Goal: Information Seeking & Learning: Check status

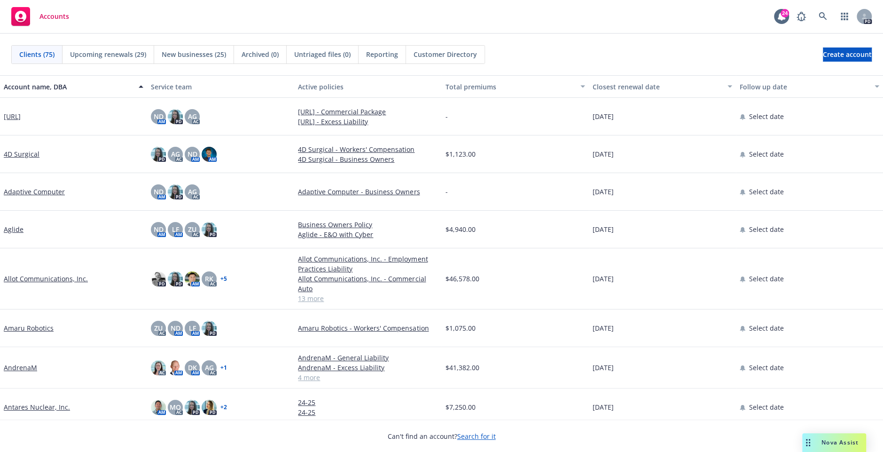
scroll to position [6, 0]
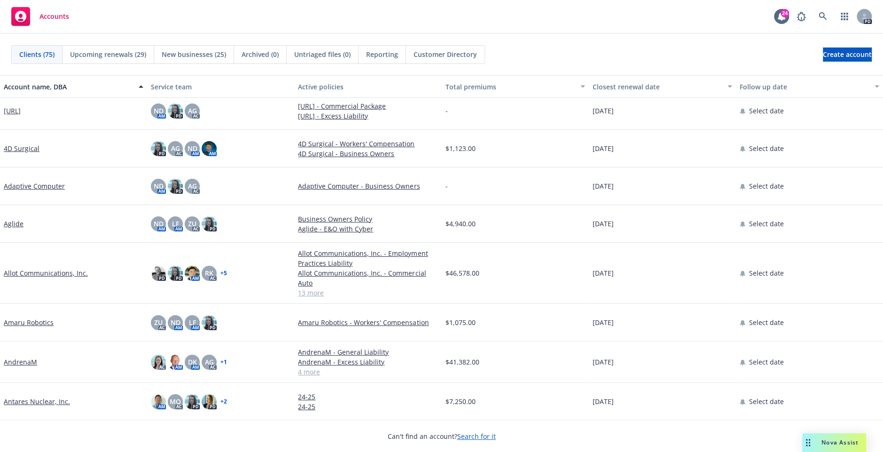
click at [18, 362] on link "AndrenaM" at bounding box center [20, 362] width 33 height 10
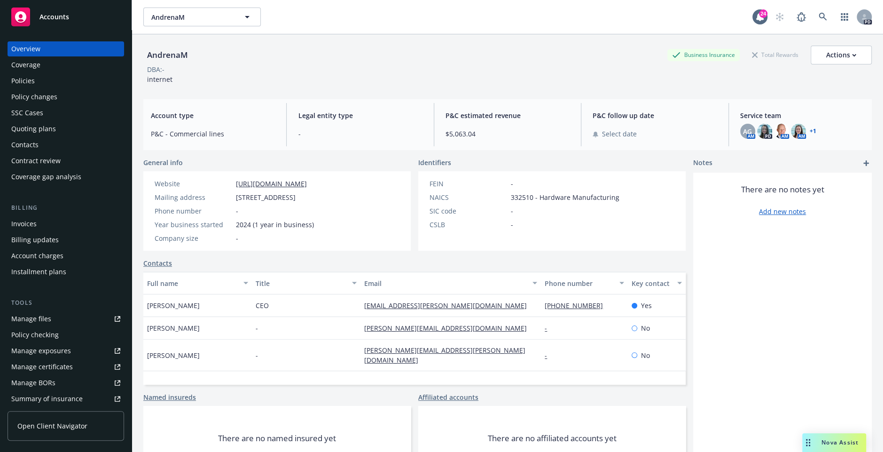
click at [24, 70] on div "Coverage" at bounding box center [25, 64] width 29 height 15
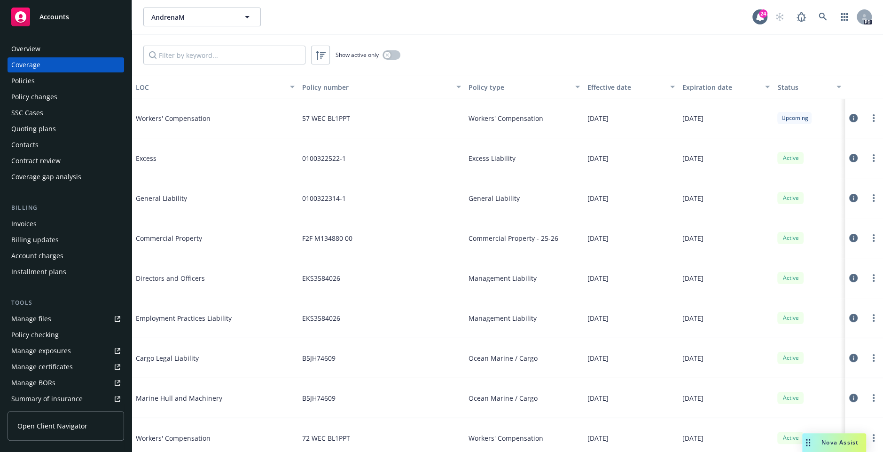
click at [48, 221] on div "Invoices" at bounding box center [65, 223] width 109 height 15
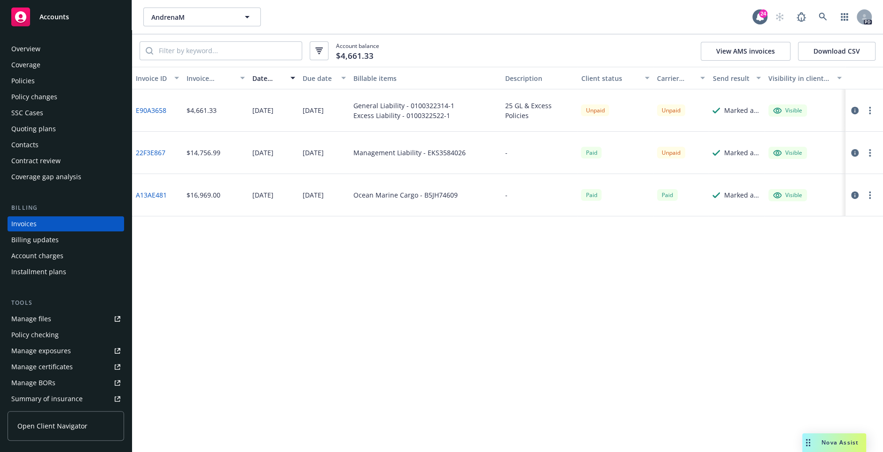
click at [870, 157] on button "button" at bounding box center [869, 152] width 11 height 11
click at [576, 251] on div "Invoice ID Invoice amount Date issued Due date Billable items Description Clien…" at bounding box center [507, 259] width 751 height 385
click at [158, 154] on link "22F3E867" at bounding box center [151, 153] width 30 height 10
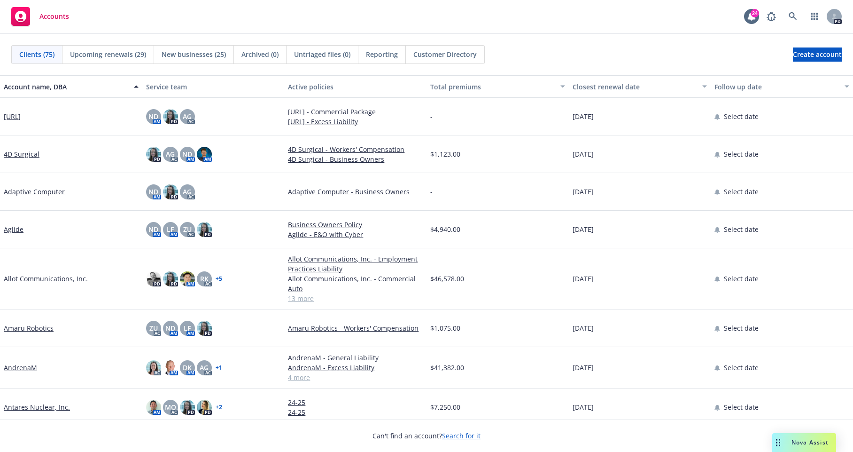
click at [199, 55] on span "New businesses (25)" at bounding box center [194, 54] width 64 height 10
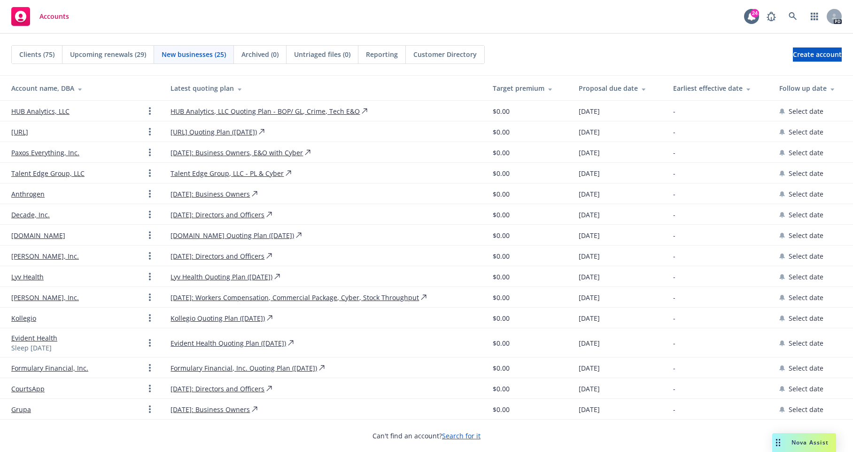
click at [24, 214] on link "Decade, Inc." at bounding box center [30, 215] width 39 height 10
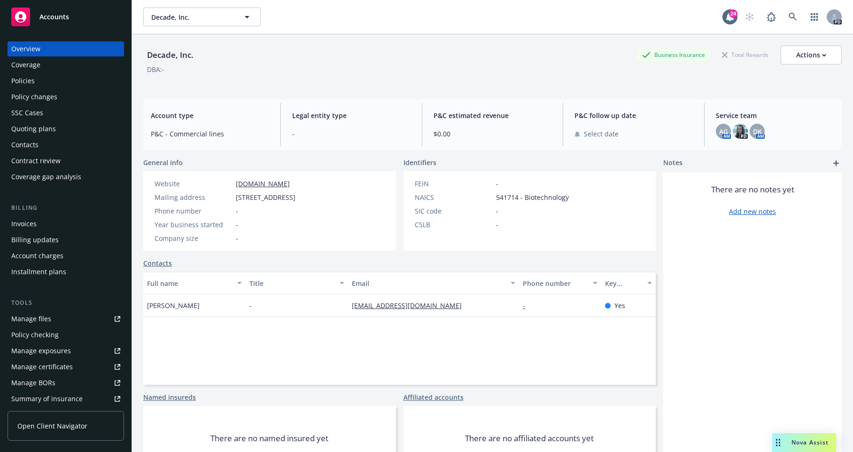
click at [46, 222] on div "Invoices" at bounding box center [65, 223] width 109 height 15
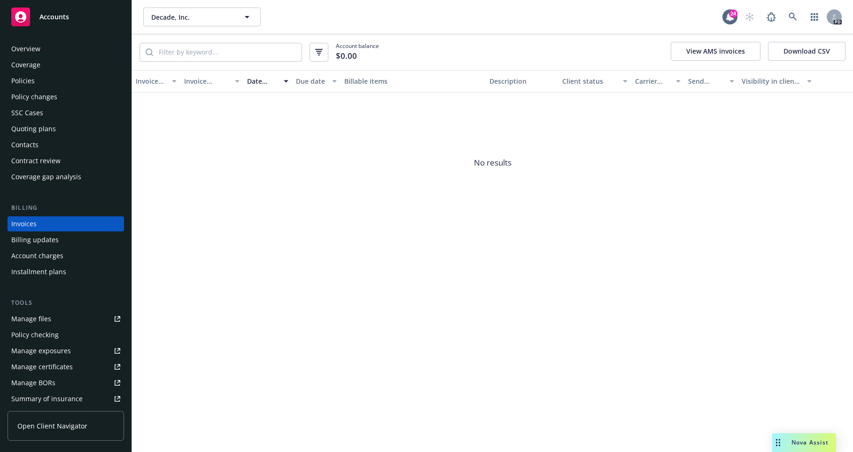
click at [33, 47] on div "Overview" at bounding box center [25, 48] width 29 height 15
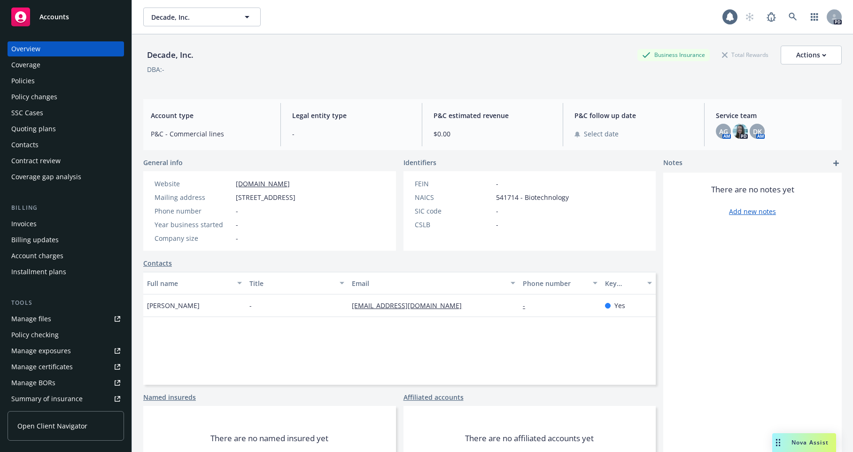
click at [30, 80] on div "Policies" at bounding box center [22, 80] width 23 height 15
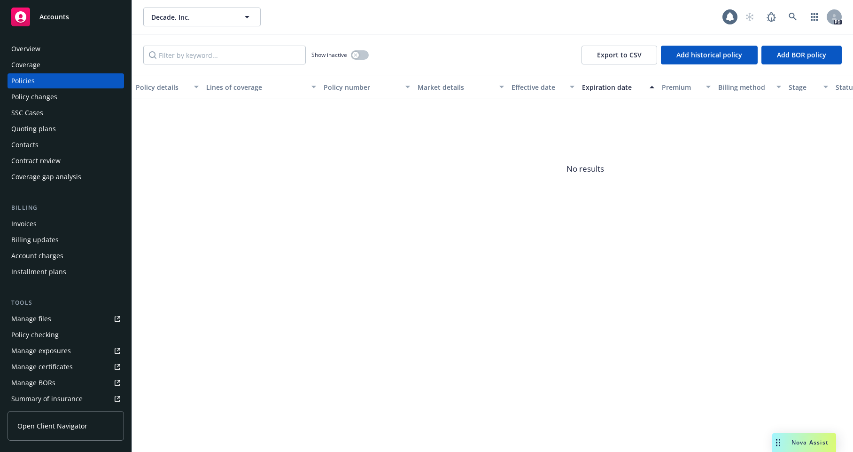
click at [34, 136] on div "Overview Coverage Policies Policy changes SSC Cases Quoting plans Contacts Cont…" at bounding box center [66, 112] width 117 height 143
click at [34, 133] on div "Quoting plans" at bounding box center [33, 128] width 45 height 15
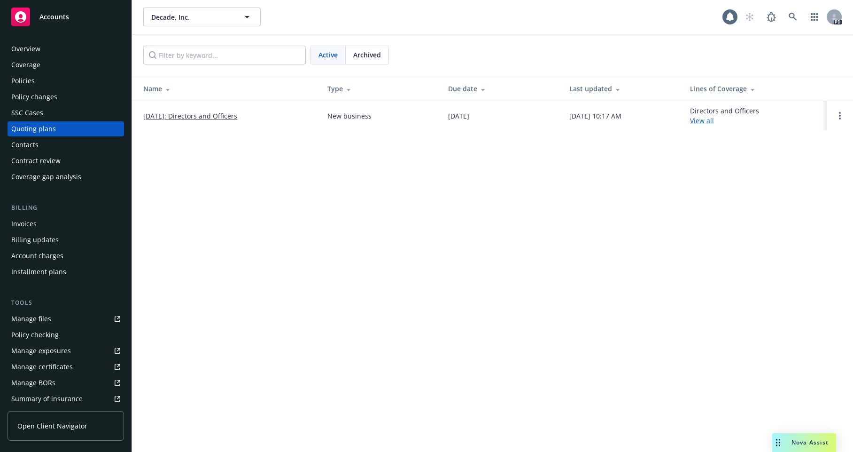
click at [34, 48] on div "Overview" at bounding box center [25, 48] width 29 height 15
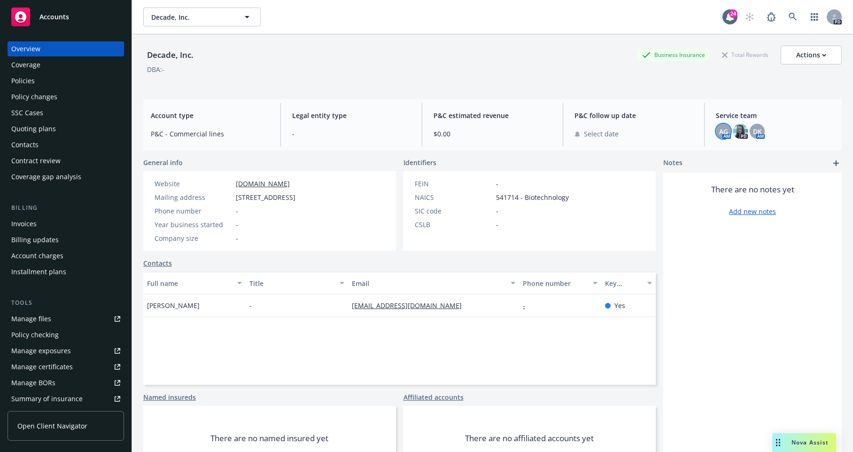
click at [721, 135] on span "AG" at bounding box center [723, 131] width 9 height 10
